Goal: Communication & Community: Connect with others

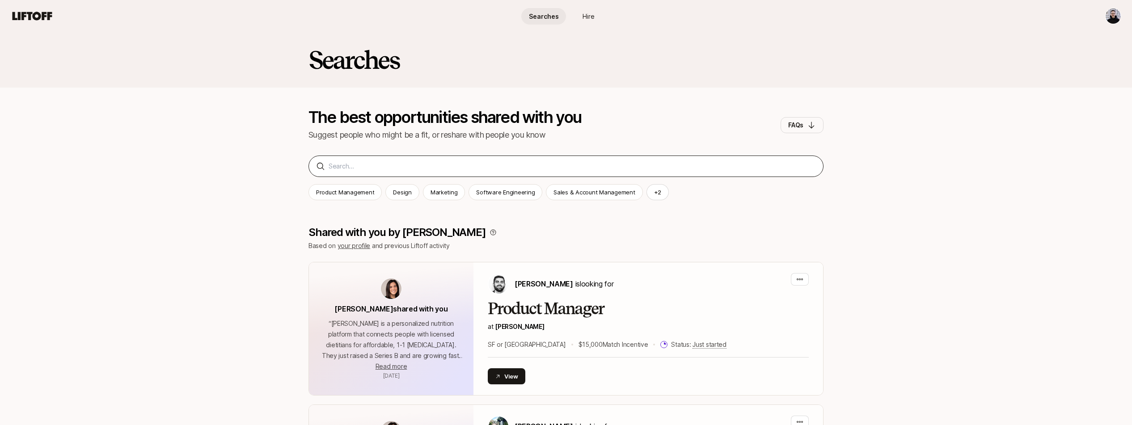
click at [485, 173] on div at bounding box center [565, 166] width 515 height 21
click at [483, 172] on div at bounding box center [565, 166] width 515 height 21
click at [482, 167] on input at bounding box center [572, 166] width 487 height 11
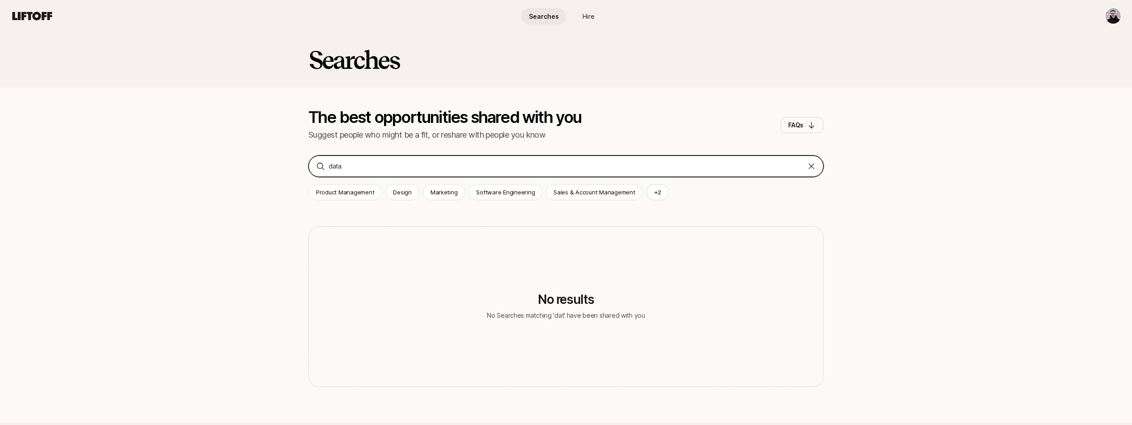
type input "data"
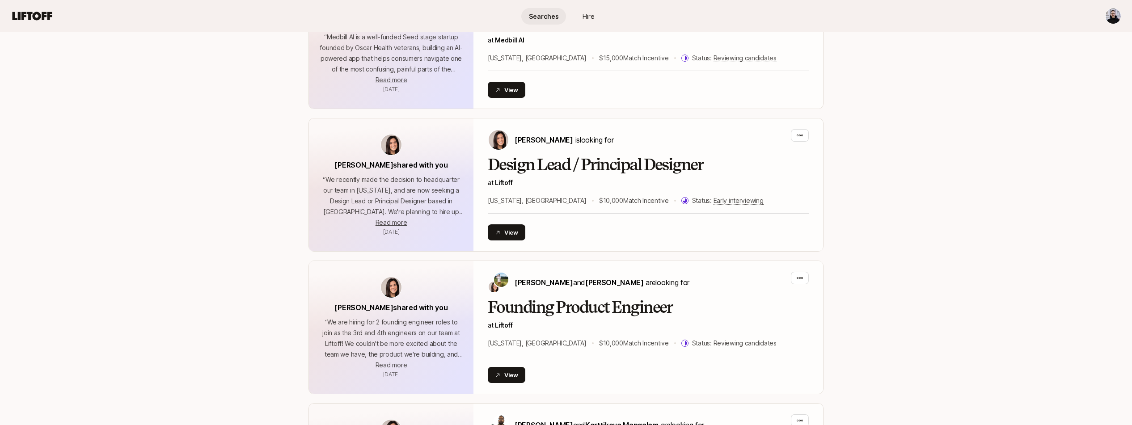
scroll to position [1225, 0]
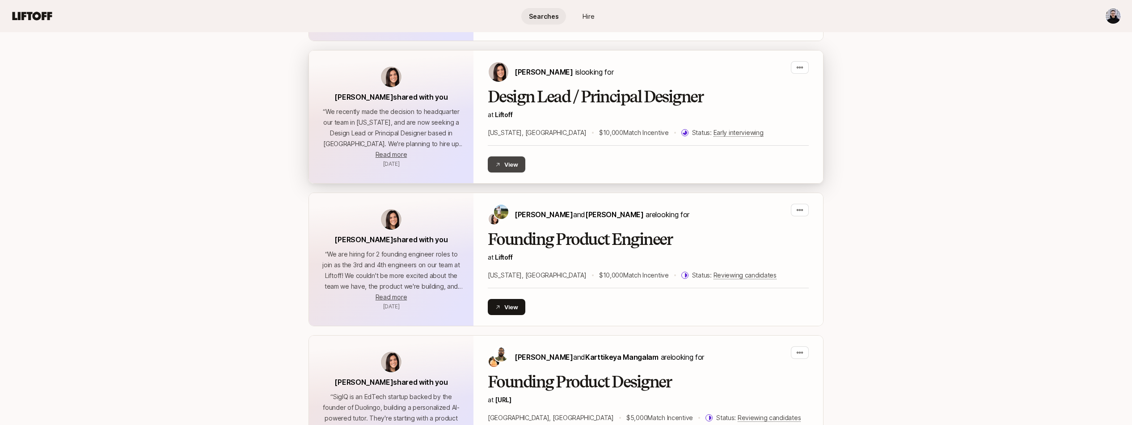
click at [522, 156] on button "View" at bounding box center [507, 164] width 38 height 16
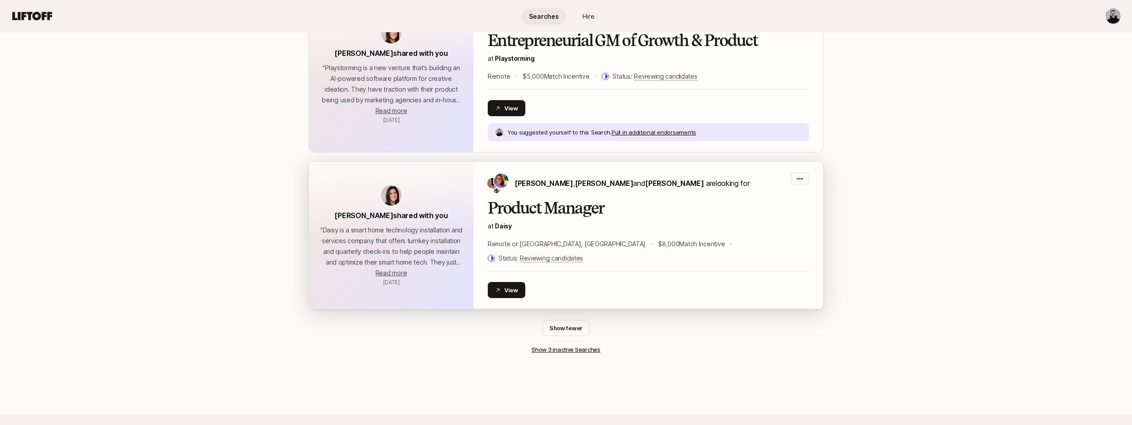
scroll to position [2029, 0]
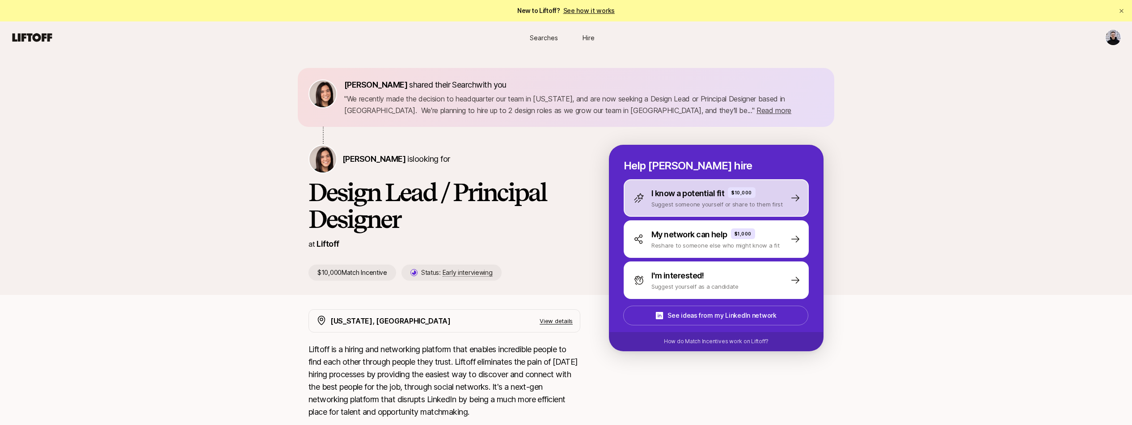
click at [773, 211] on div "I know a potential fit $10,000 Suggest someone yourself or share to them first" at bounding box center [716, 198] width 185 height 38
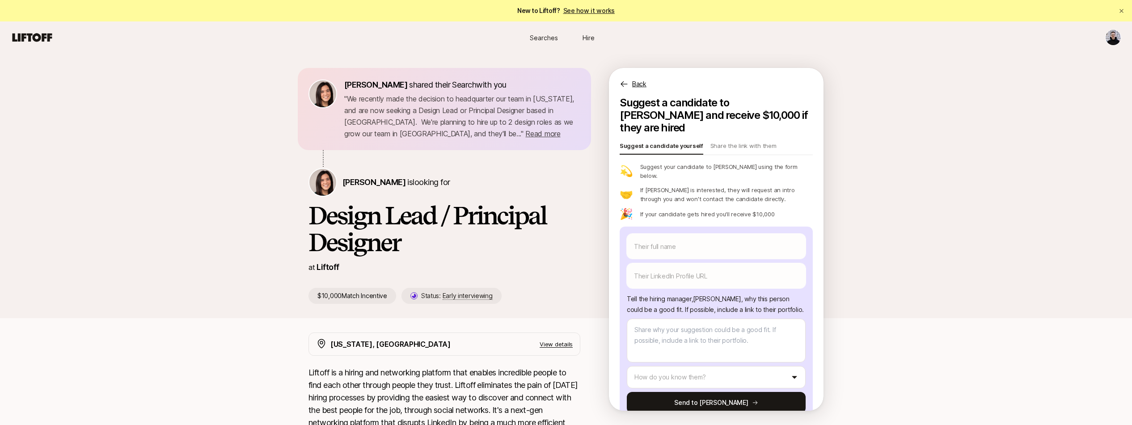
click at [634, 86] on p "Back" at bounding box center [639, 84] width 14 height 11
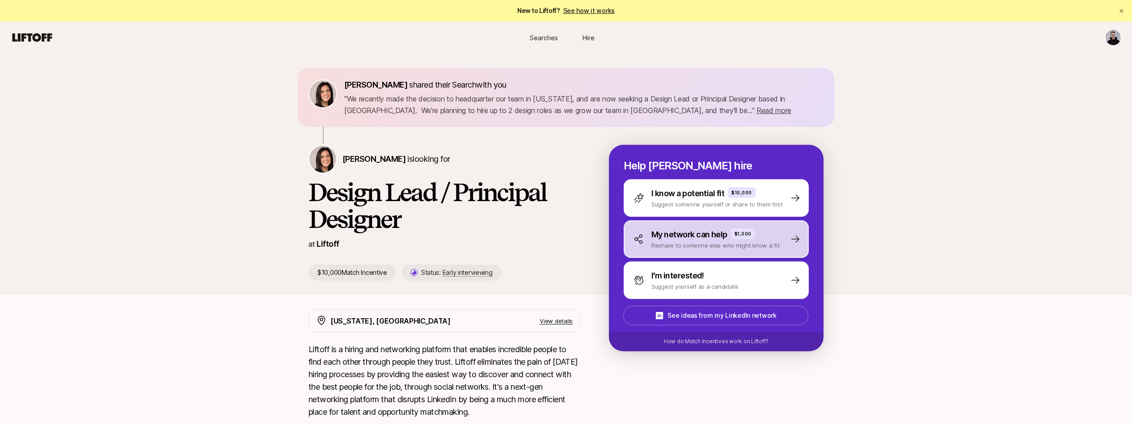
click at [711, 238] on p "My network can help" at bounding box center [689, 234] width 76 height 13
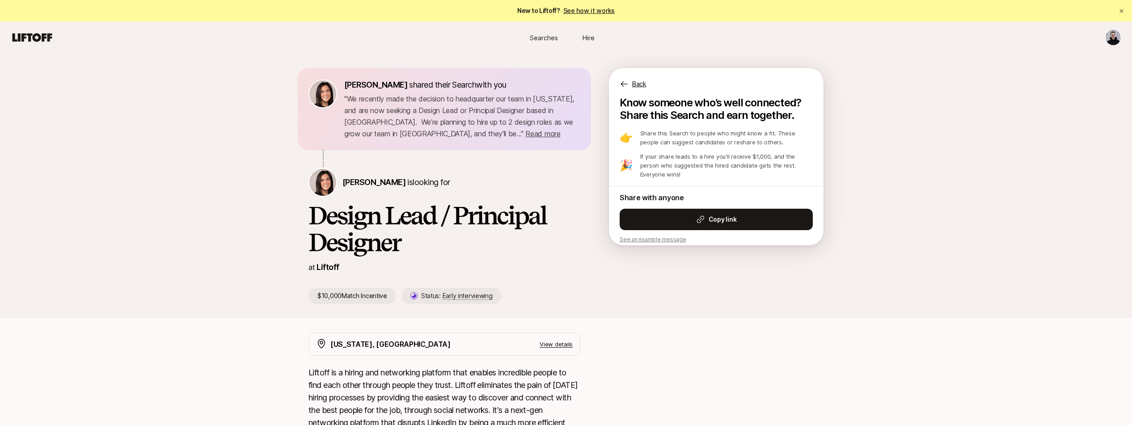
click at [650, 82] on div "Back" at bounding box center [716, 78] width 215 height 21
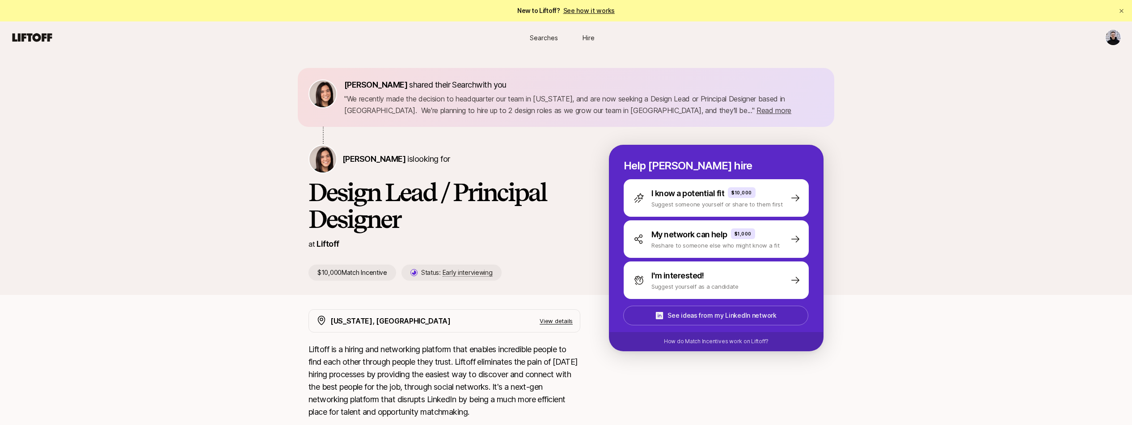
click at [790, 315] on span "See ideas from my LinkedIn network" at bounding box center [715, 316] width 183 height 18
